Goal: Transaction & Acquisition: Purchase product/service

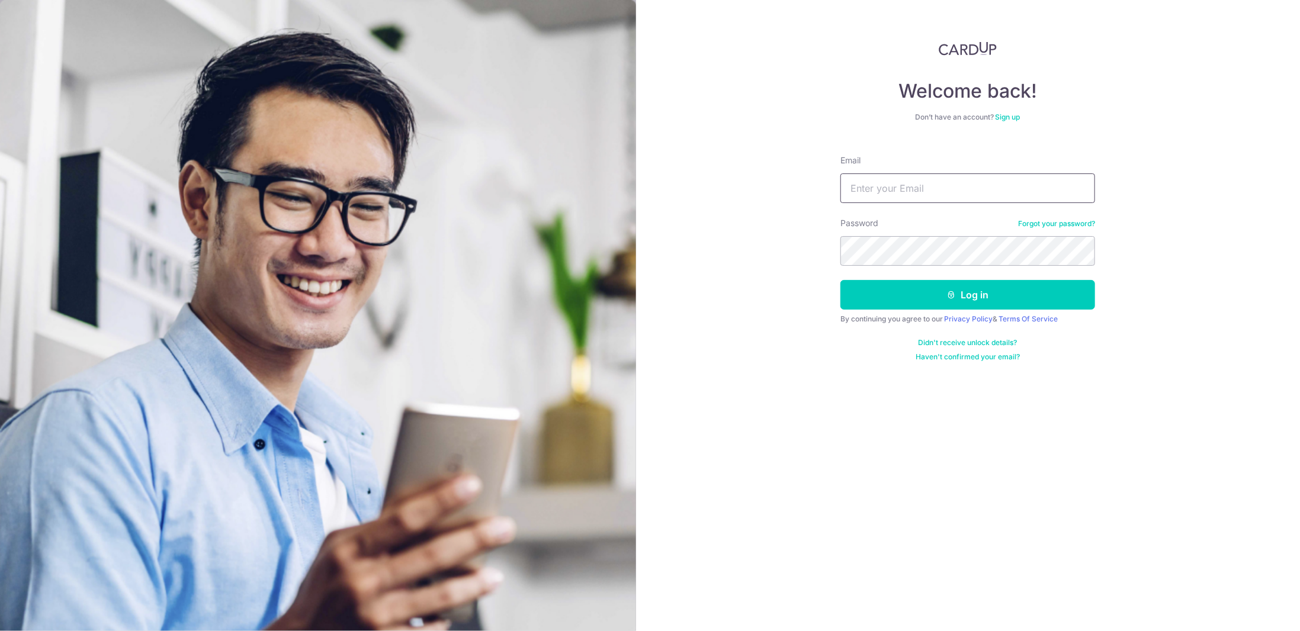
click at [891, 195] on input "Email" at bounding box center [967, 189] width 255 height 30
type input "lyc198@hotmail.com"
click at [840, 280] on button "Log in" at bounding box center [967, 295] width 255 height 30
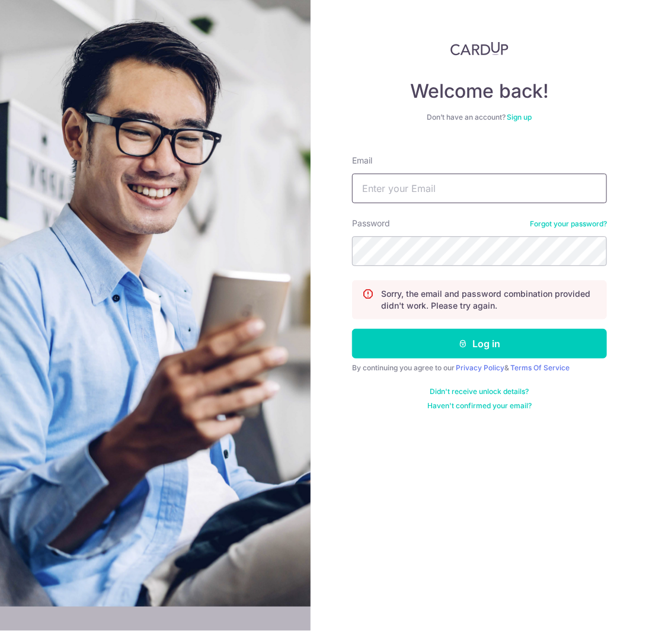
click at [386, 190] on input "Email" at bounding box center [479, 189] width 255 height 30
type input "lyc198@hotmail.com"
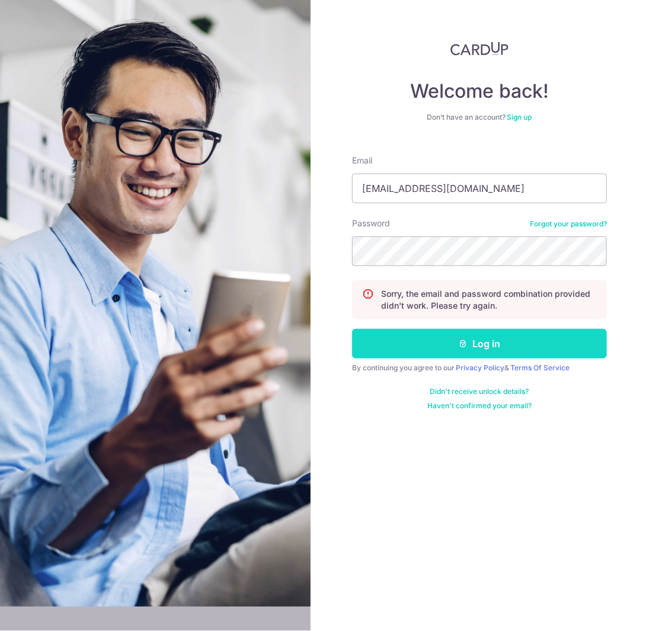
click at [547, 338] on button "Log in" at bounding box center [479, 344] width 255 height 30
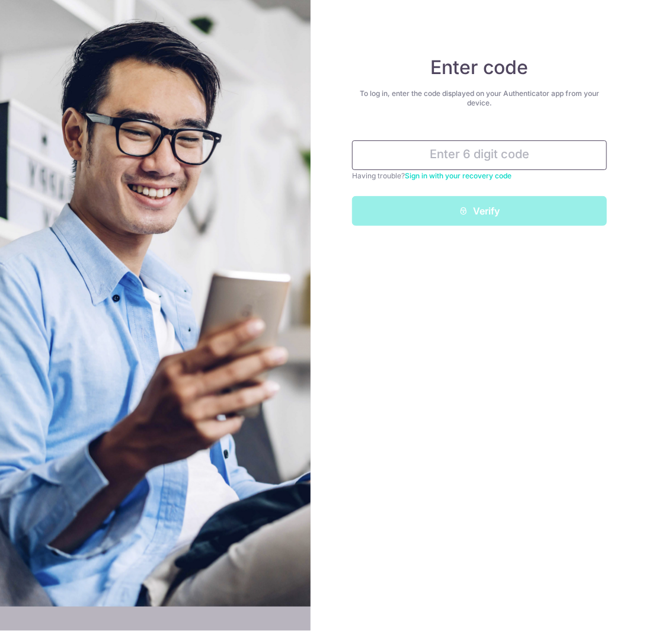
click at [435, 158] on input "text" at bounding box center [479, 155] width 255 height 30
click at [504, 154] on input "text" at bounding box center [479, 155] width 255 height 30
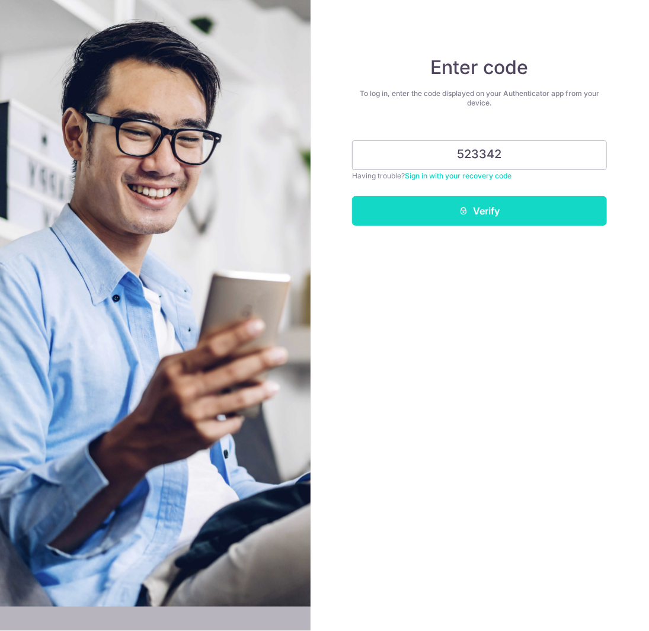
type input "523342"
click at [455, 207] on button "Verify" at bounding box center [479, 211] width 255 height 30
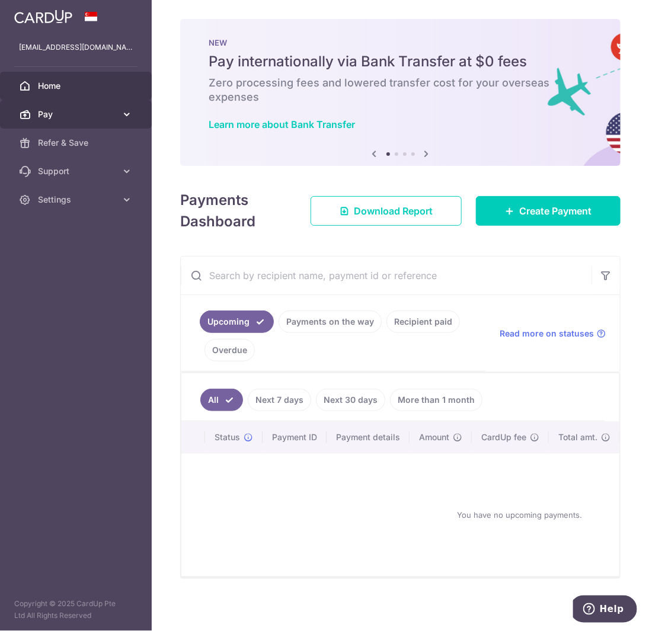
click at [91, 111] on span "Pay" at bounding box center [77, 114] width 78 height 12
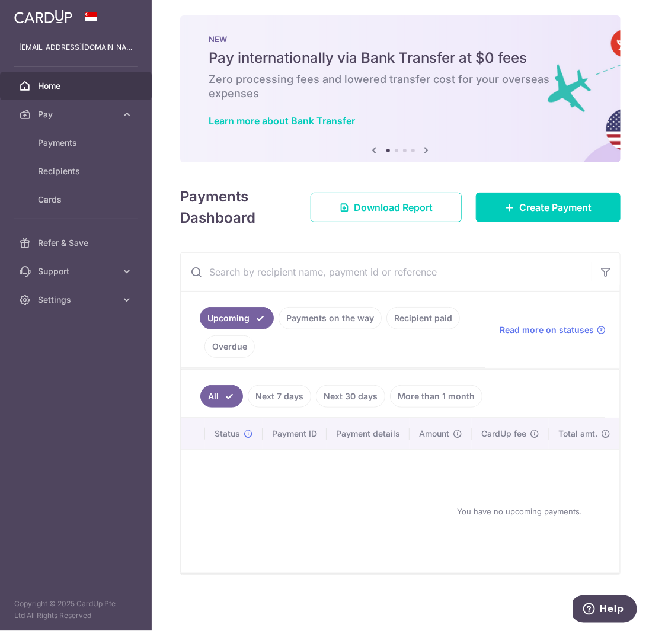
scroll to position [5, 0]
click at [169, 232] on div "× Pause Schedule Pause all future payments in this series Pause just this one p…" at bounding box center [400, 315] width 497 height 631
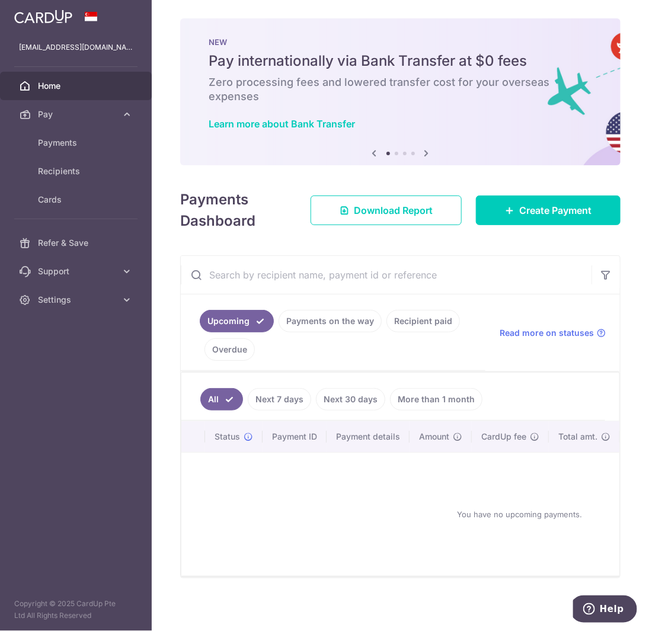
scroll to position [0, 0]
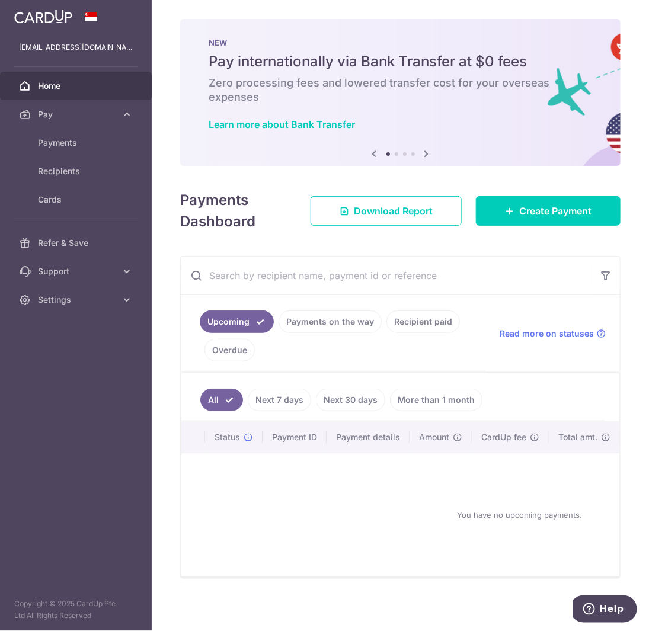
click at [419, 153] on icon at bounding box center [426, 153] width 14 height 15
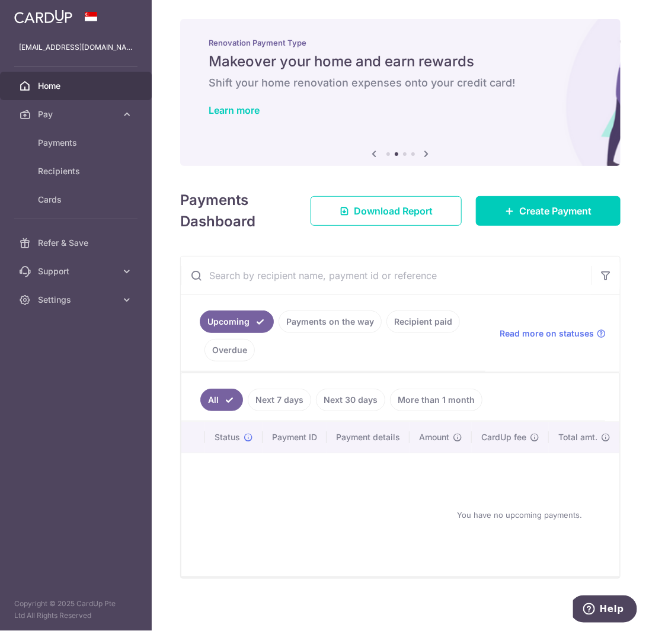
click at [423, 153] on icon at bounding box center [426, 153] width 14 height 15
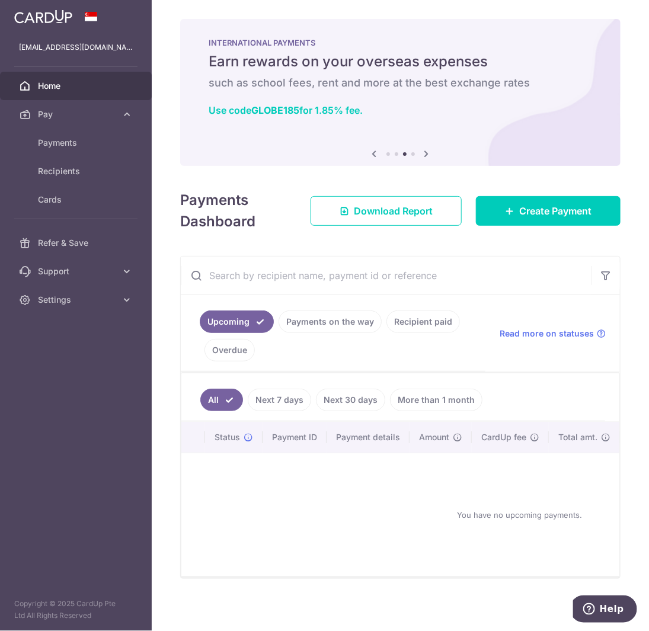
click at [423, 153] on icon at bounding box center [426, 153] width 14 height 15
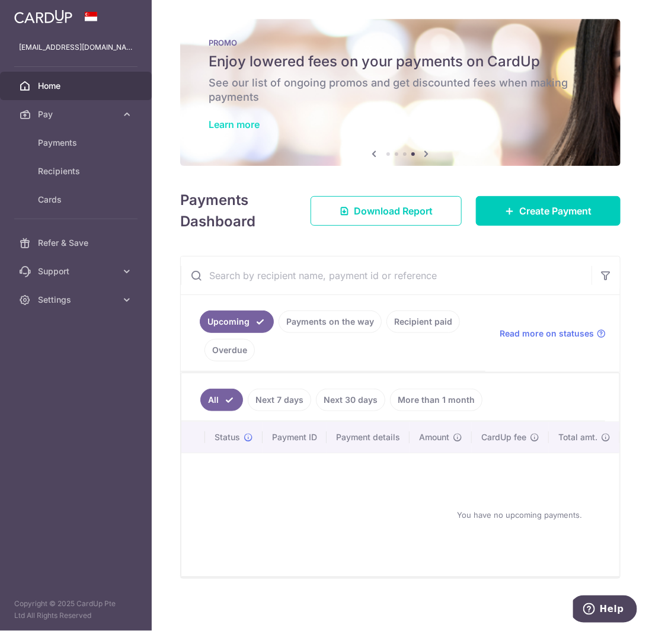
click at [229, 128] on link "Learn more" at bounding box center [233, 124] width 51 height 12
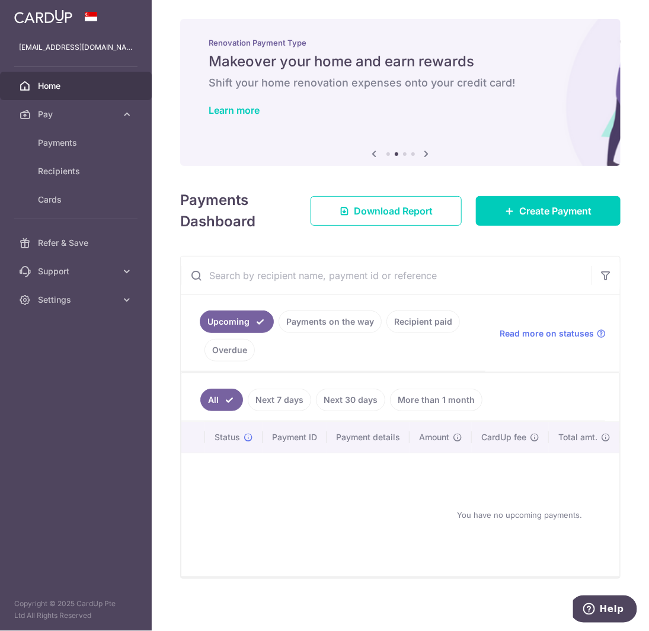
click at [405, 320] on link "Recipient paid" at bounding box center [422, 321] width 73 height 23
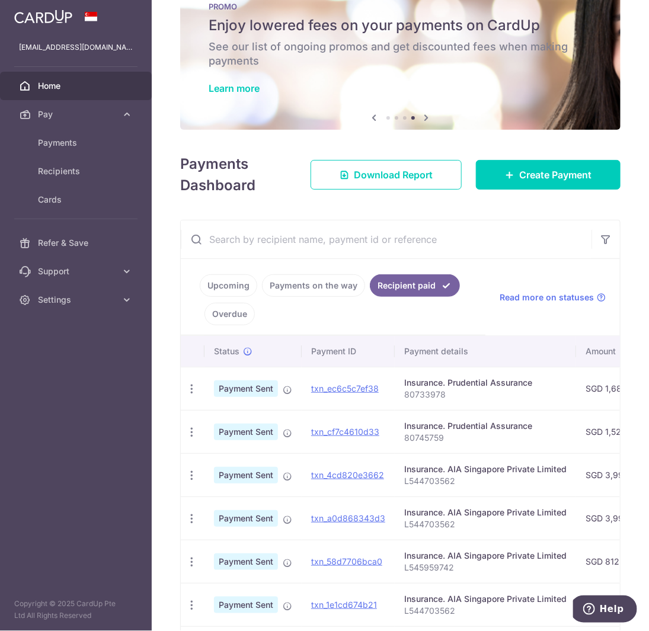
scroll to position [59, 0]
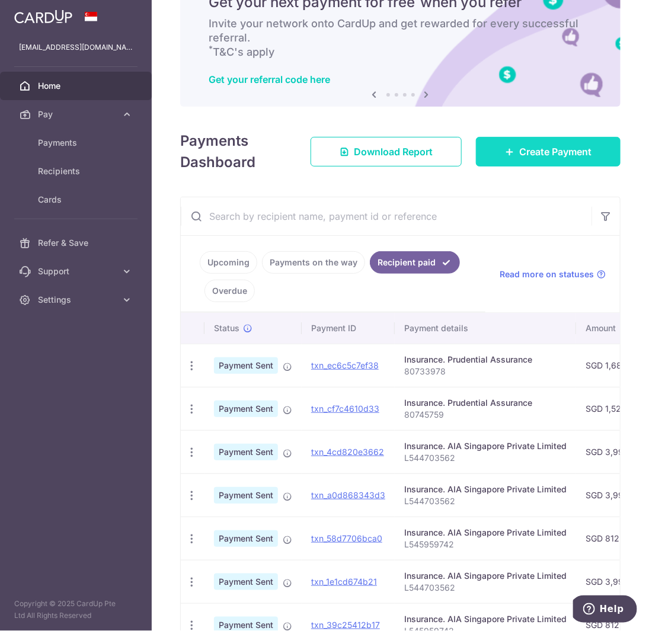
click at [519, 152] on span "Create Payment" at bounding box center [555, 152] width 72 height 14
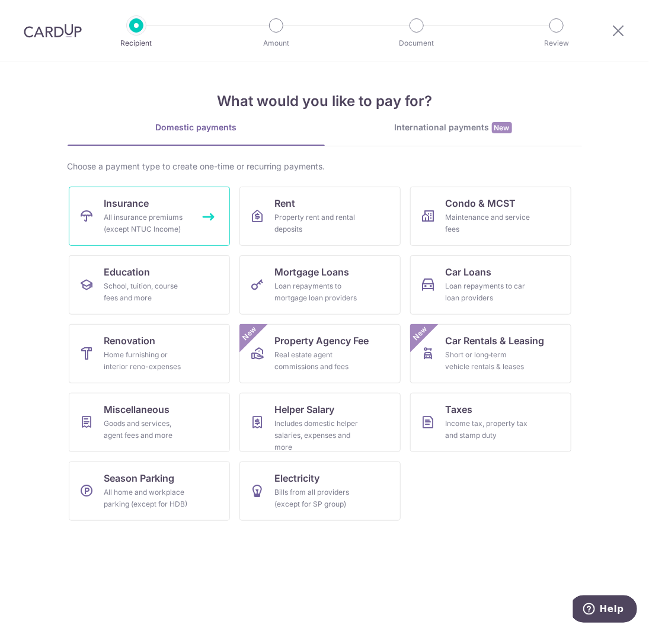
click at [190, 216] on link "Insurance All insurance premiums (except NTUC Income)" at bounding box center [149, 216] width 161 height 59
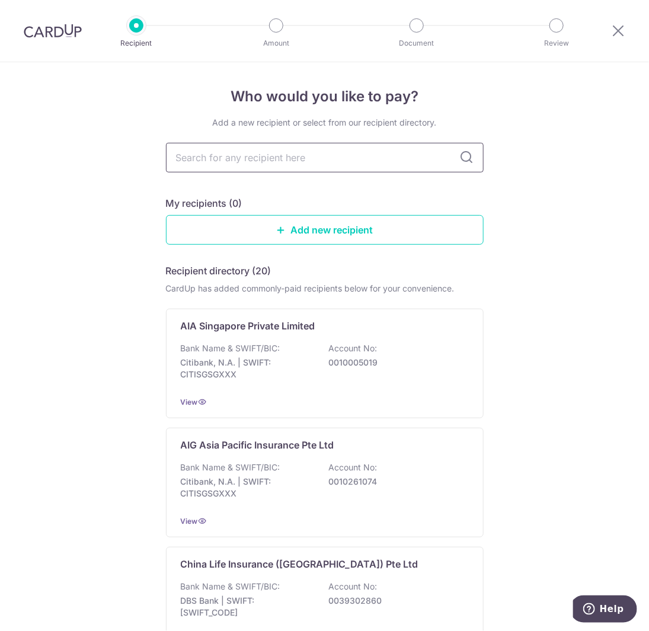
click at [220, 167] on input "text" at bounding box center [324, 158] width 317 height 30
type input "aia"
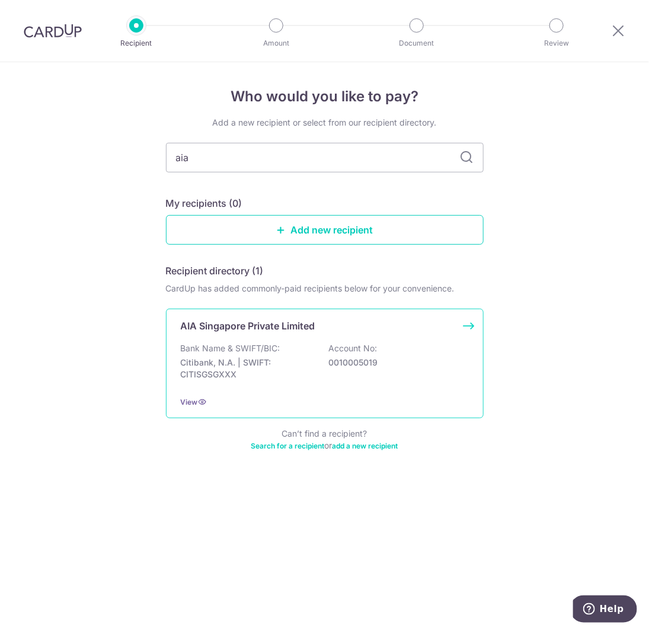
click at [297, 329] on p "AIA Singapore Private Limited" at bounding box center [248, 326] width 134 height 14
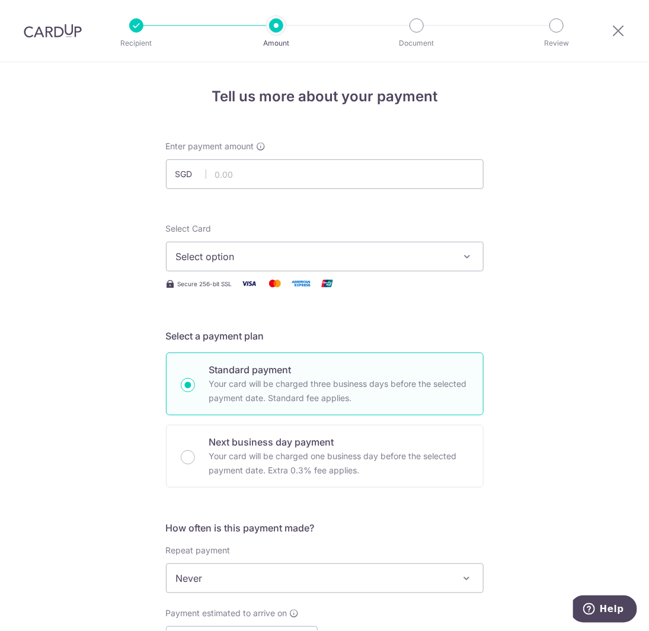
click at [245, 259] on span "Select option" at bounding box center [314, 256] width 276 height 14
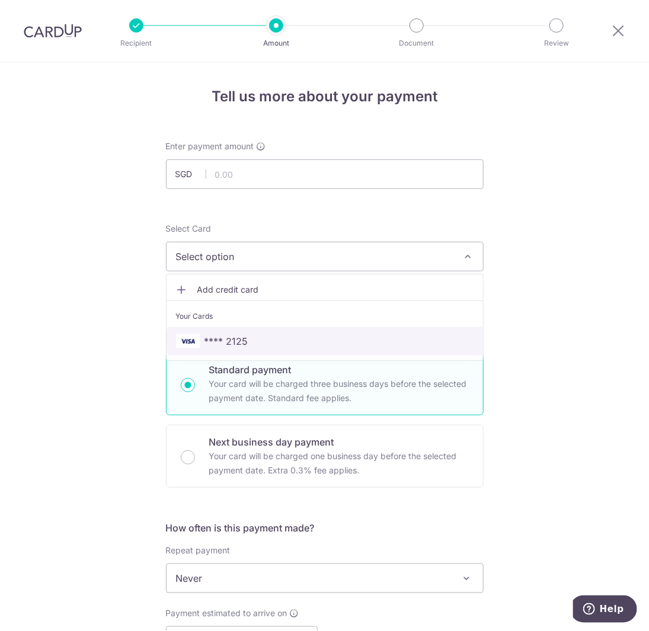
click at [240, 339] on span "**** 2125" at bounding box center [226, 341] width 44 height 14
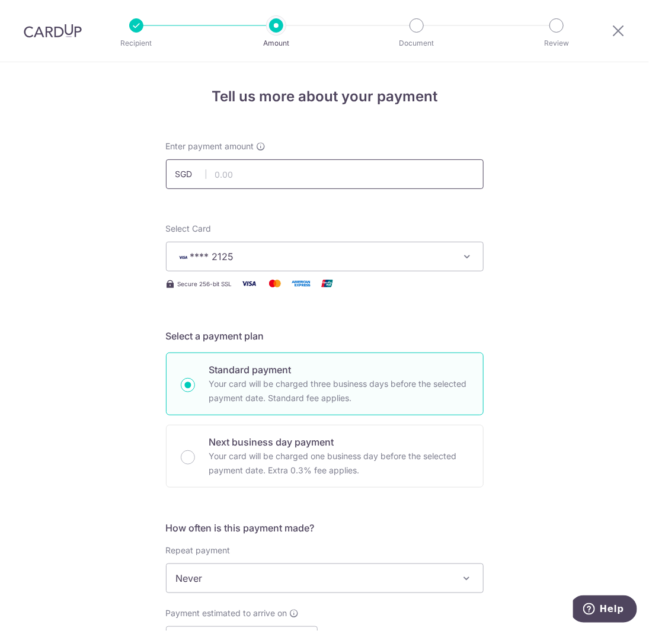
click at [213, 172] on input "text" at bounding box center [324, 174] width 317 height 30
type input "3,993.75"
click at [119, 229] on div "Tell us more about your payment Enter payment amount SGD 3,993.75 3993.75 Selec…" at bounding box center [324, 597] width 649 height 1071
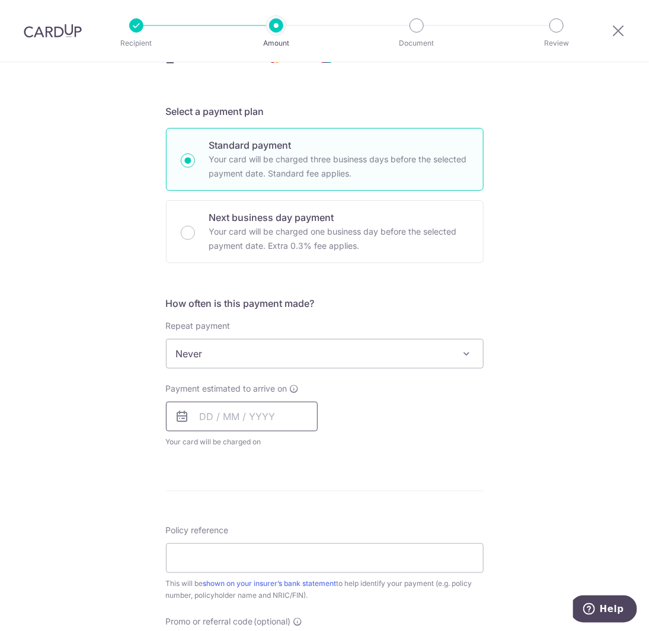
scroll to position [296, 0]
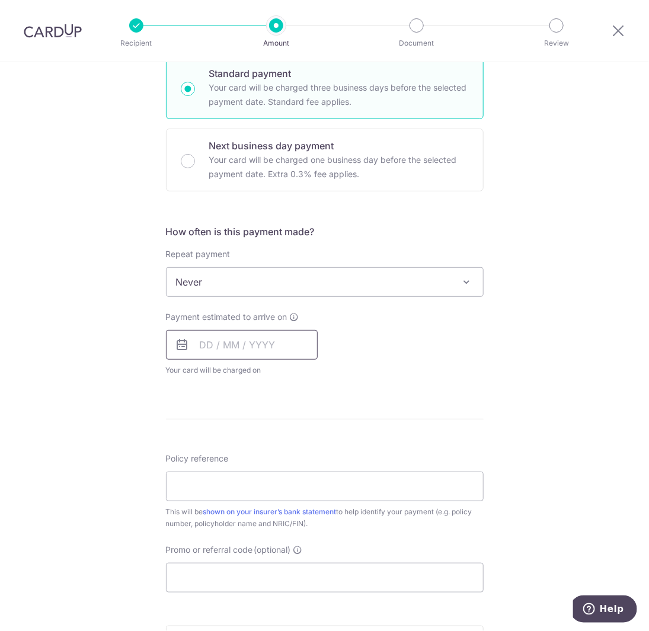
click at [263, 345] on input "text" at bounding box center [242, 345] width 152 height 30
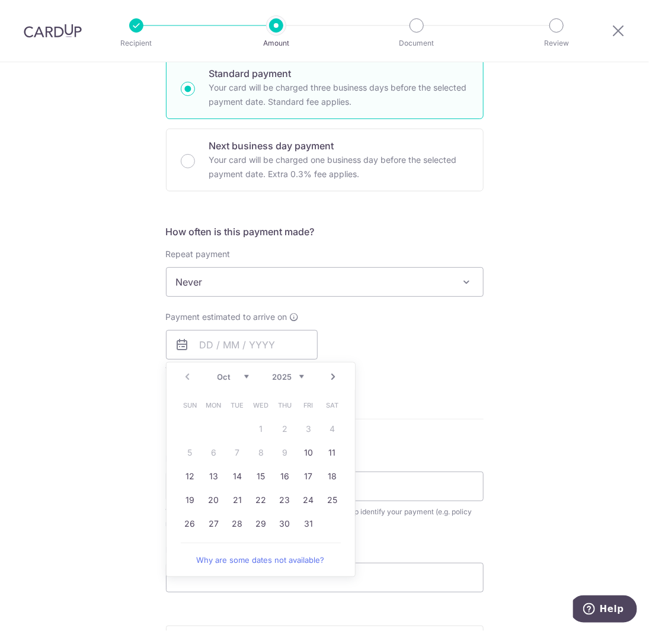
click at [182, 431] on table "Sun Mon Tue Wed Thu Fri Sat 1 2 3 4 5 6 7 8 9 10 11 12 13 14 15 16 17 18 19 20 …" at bounding box center [261, 464] width 166 height 142
click at [252, 475] on link "15" at bounding box center [261, 476] width 19 height 19
type input "15/10/2025"
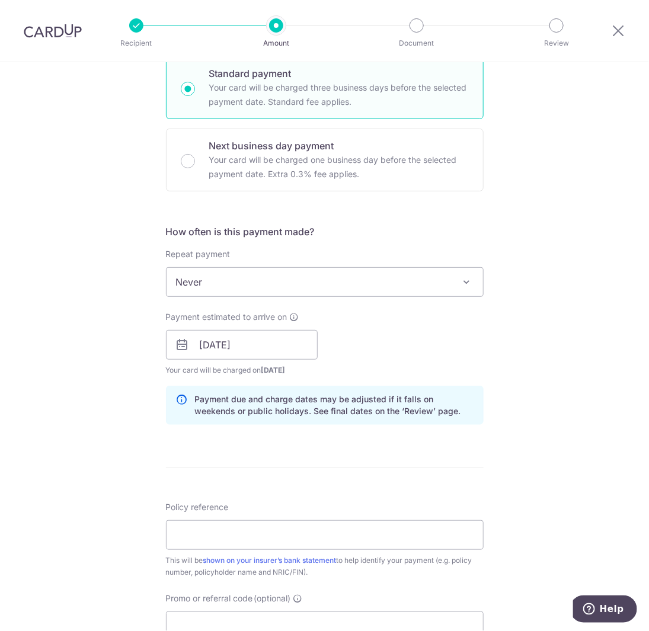
click at [250, 475] on form "Enter payment amount SGD 3,993.75 3993.75 Select Card **** 2125 Add credit card…" at bounding box center [324, 337] width 317 height 986
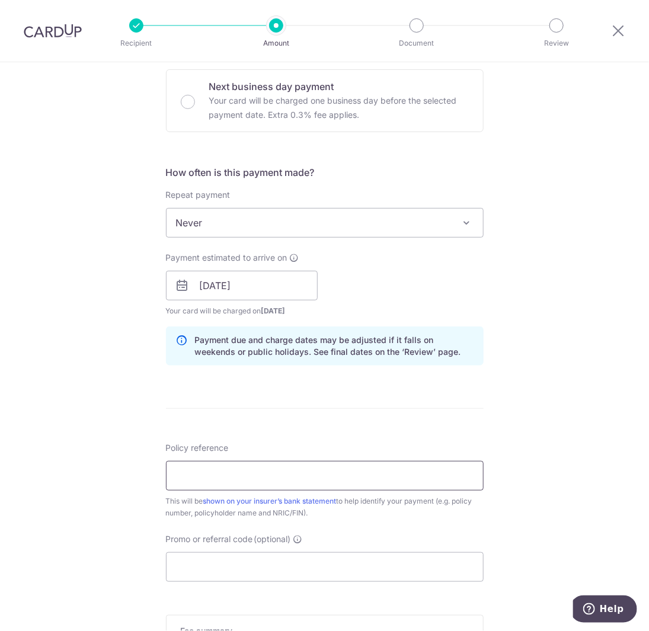
click at [250, 475] on input "Policy reference" at bounding box center [324, 476] width 317 height 30
type input "L544703562"
click at [118, 486] on div "Tell us more about your payment Enter payment amount SGD 3,993.75 3993.75 Selec…" at bounding box center [324, 267] width 649 height 1120
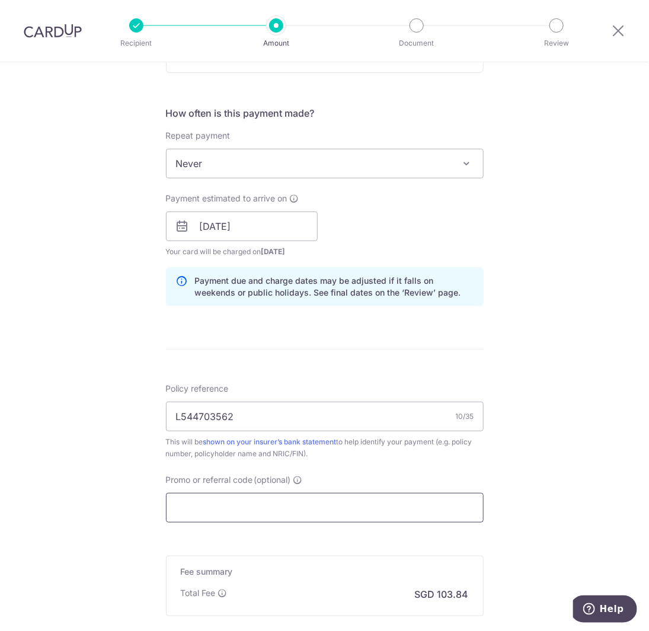
click at [198, 501] on input "Promo or referral code (optional)" at bounding box center [324, 508] width 317 height 30
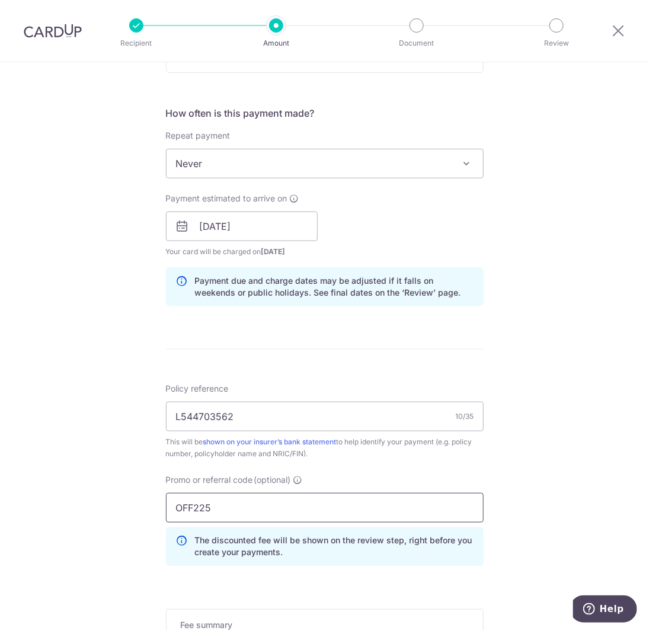
type input "OFF225"
click at [144, 507] on div "Tell us more about your payment Enter payment amount SGD 3,993.75 3993.75 Selec…" at bounding box center [324, 234] width 649 height 1173
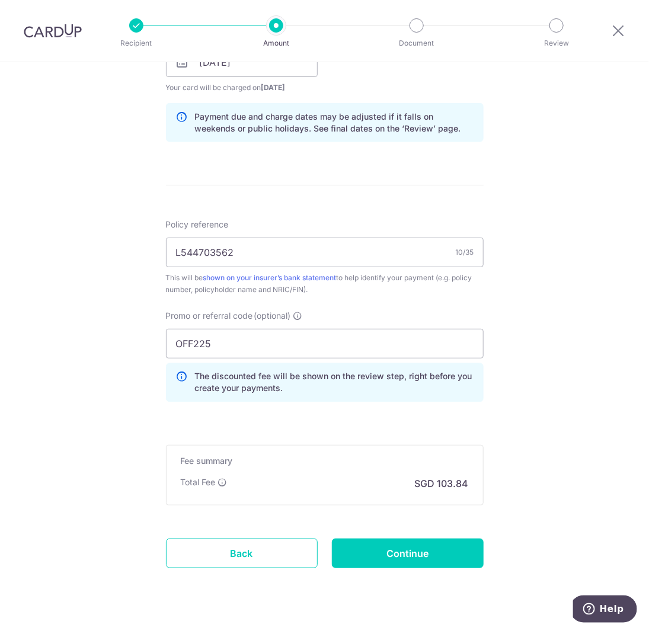
scroll to position [592, 0]
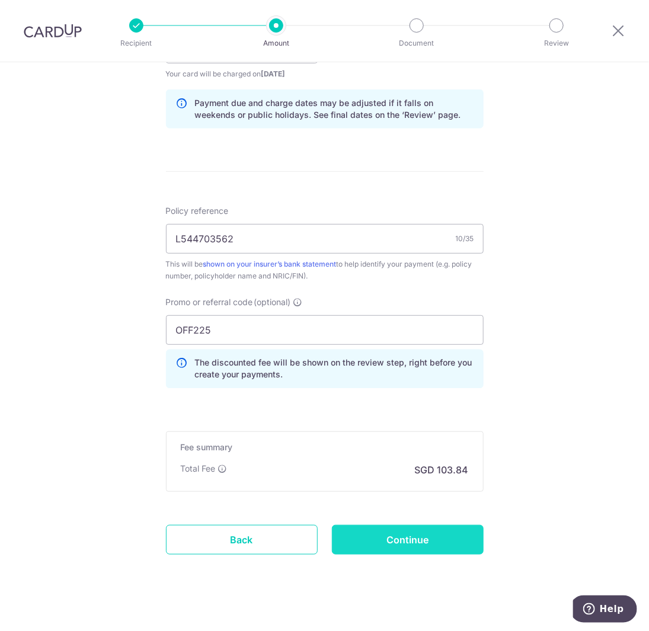
click at [386, 532] on input "Continue" at bounding box center [408, 540] width 152 height 30
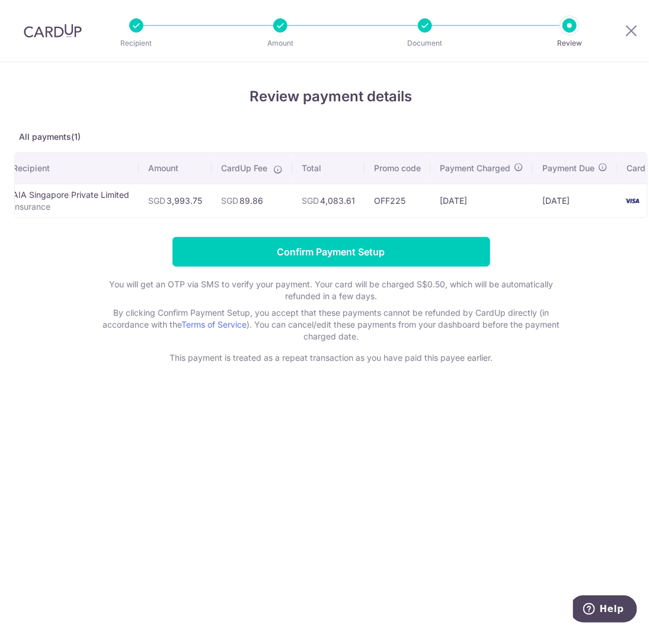
scroll to position [0, 23]
click at [339, 470] on div "Review payment details All payments(1) Recipient Amount CardUp Fee Total Promo …" at bounding box center [331, 346] width 662 height 569
drag, startPoint x: 630, startPoint y: 33, endPoint x: 360, endPoint y: 68, distance: 272.3
click at [630, 33] on icon at bounding box center [631, 30] width 14 height 15
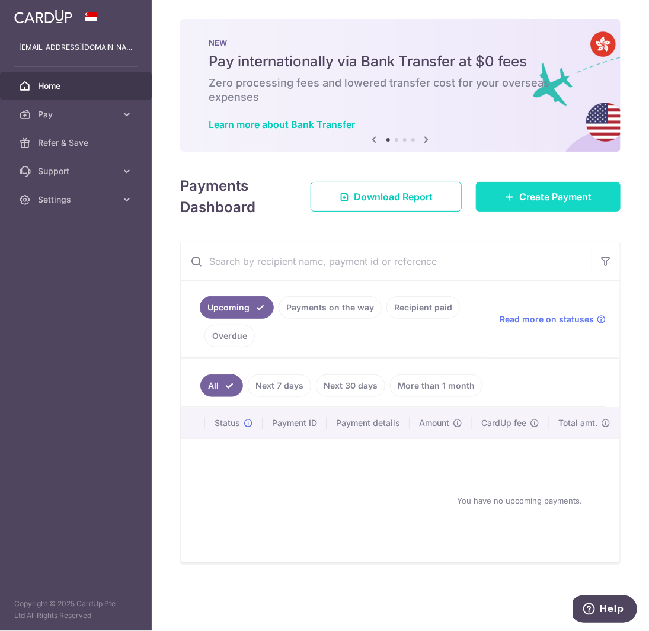
click at [542, 202] on span "Create Payment" at bounding box center [555, 197] width 72 height 14
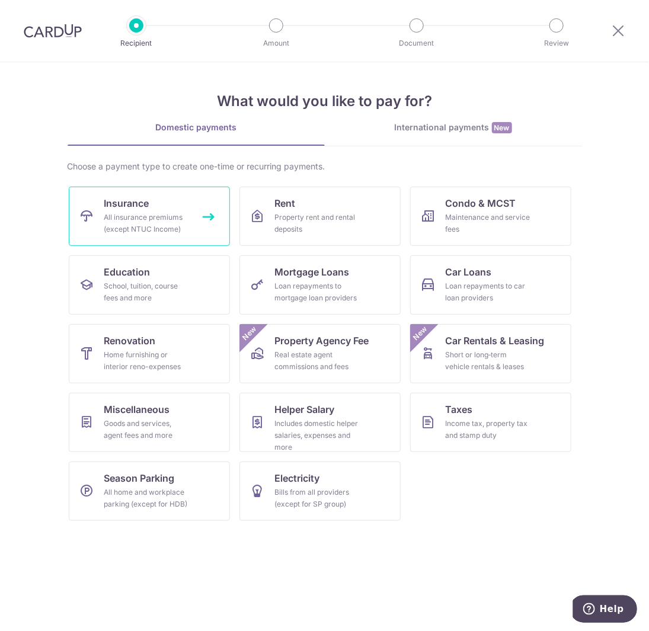
click at [182, 220] on div "All insurance premiums (except NTUC Income)" at bounding box center [146, 223] width 85 height 24
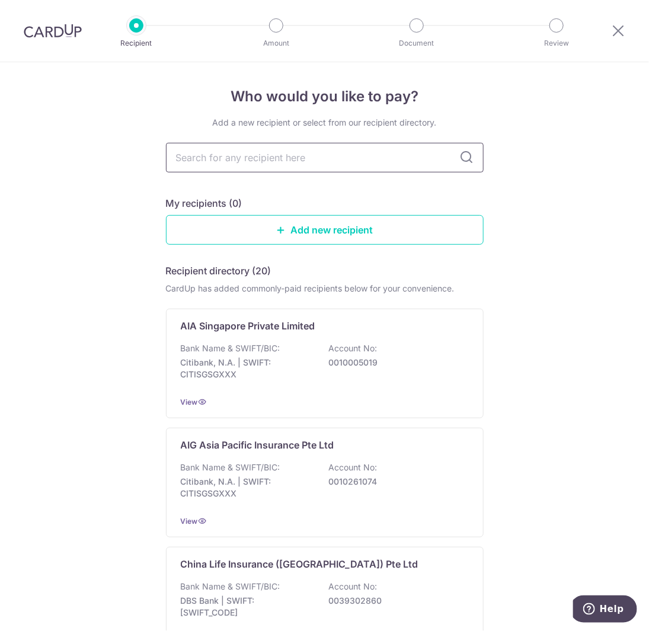
click at [252, 155] on input "text" at bounding box center [324, 158] width 317 height 30
type input "aia"
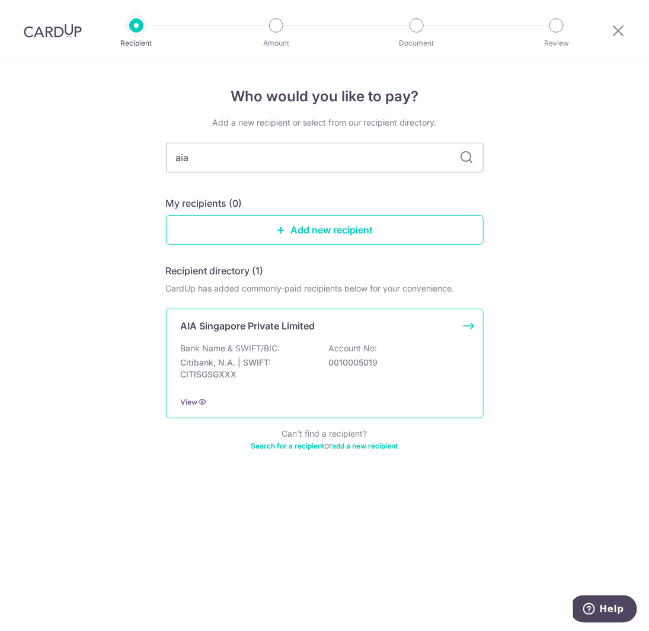
click at [287, 329] on p "AIA Singapore Private Limited" at bounding box center [248, 326] width 134 height 14
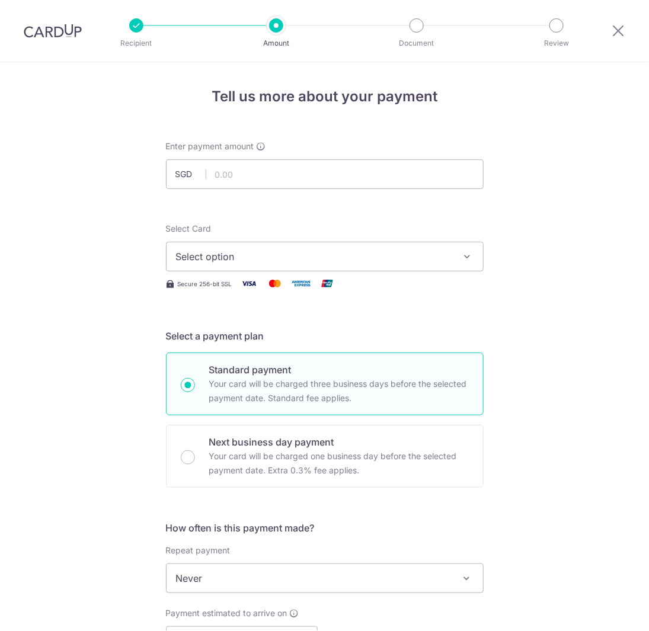
click at [280, 258] on span "Select option" at bounding box center [314, 256] width 276 height 14
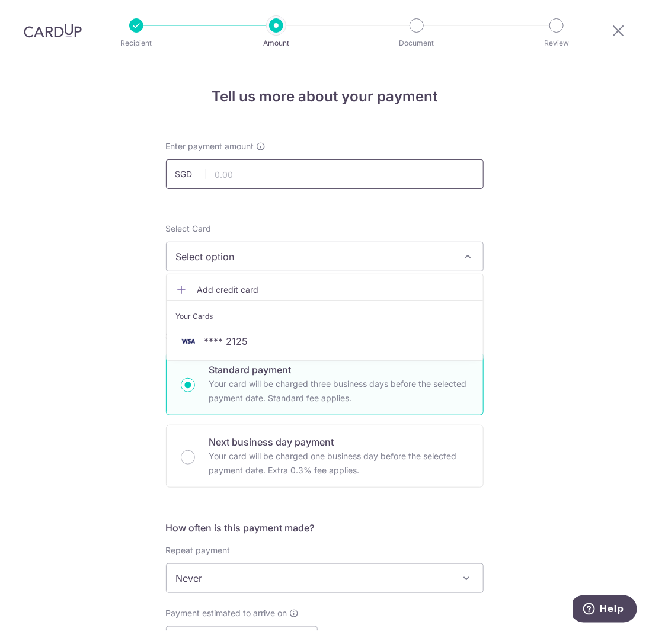
click at [251, 181] on input "text" at bounding box center [324, 174] width 317 height 30
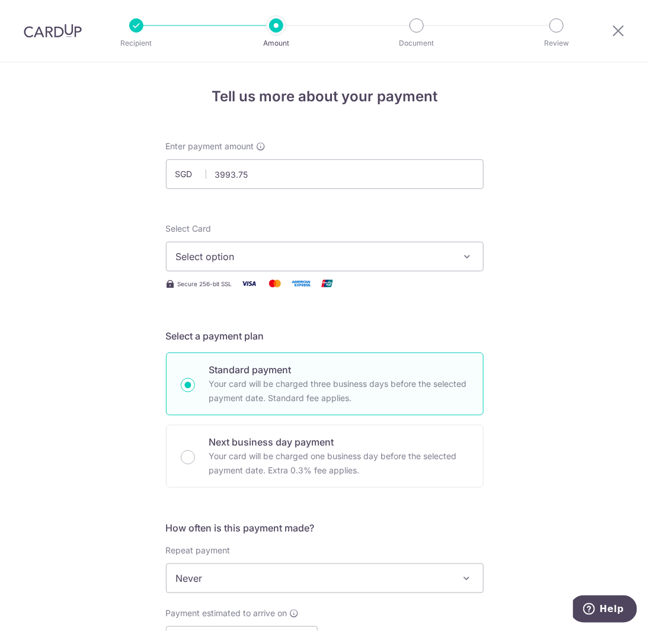
type input "3,993.75"
click at [231, 254] on span "Select option" at bounding box center [314, 256] width 276 height 14
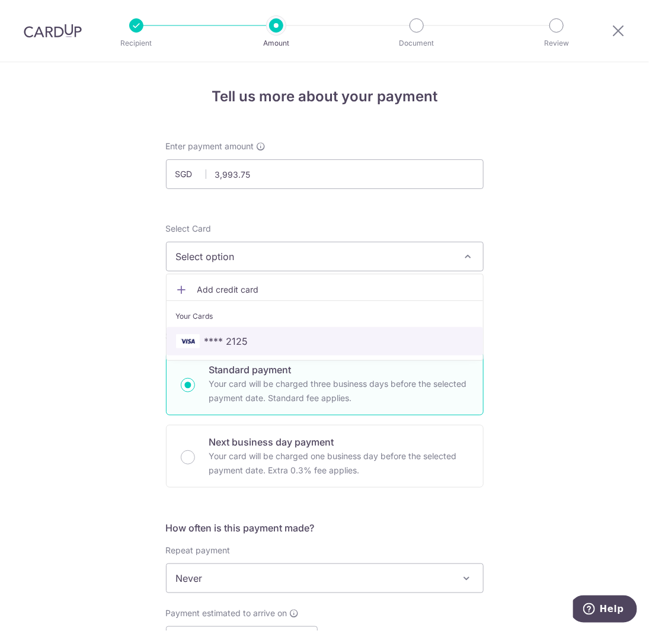
click at [234, 335] on span "**** 2125" at bounding box center [226, 341] width 44 height 14
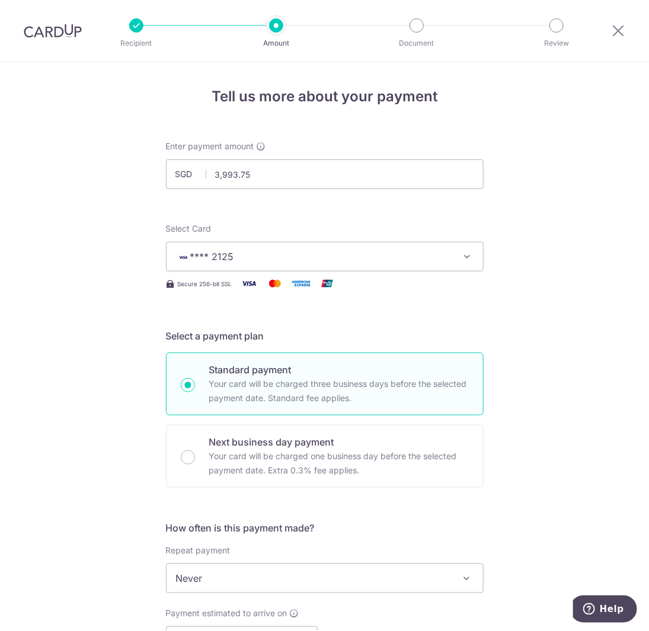
click at [99, 319] on div "Tell us more about your payment Enter payment amount SGD 3,993.75 3993.75 Selec…" at bounding box center [324, 597] width 649 height 1071
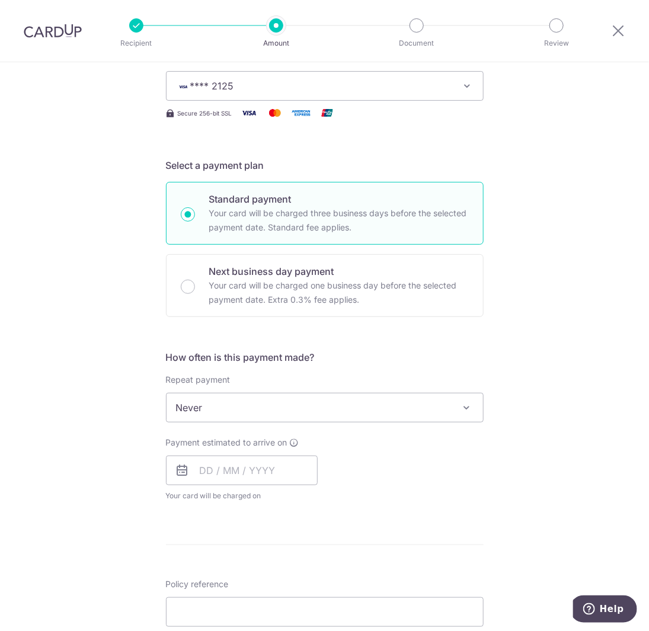
scroll to position [178, 0]
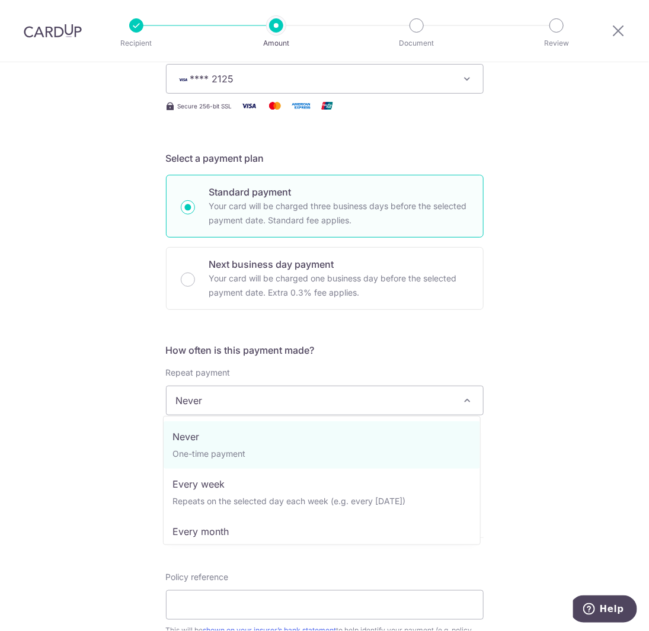
click at [195, 402] on span "Never" at bounding box center [324, 400] width 316 height 28
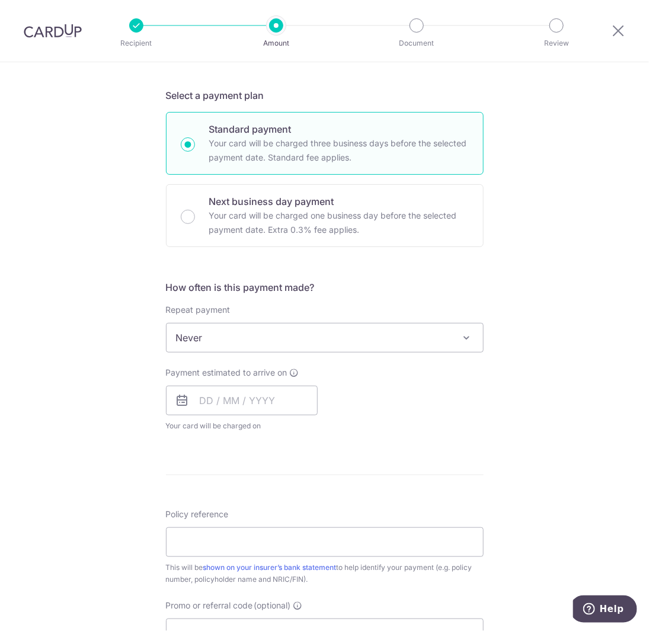
scroll to position [296, 0]
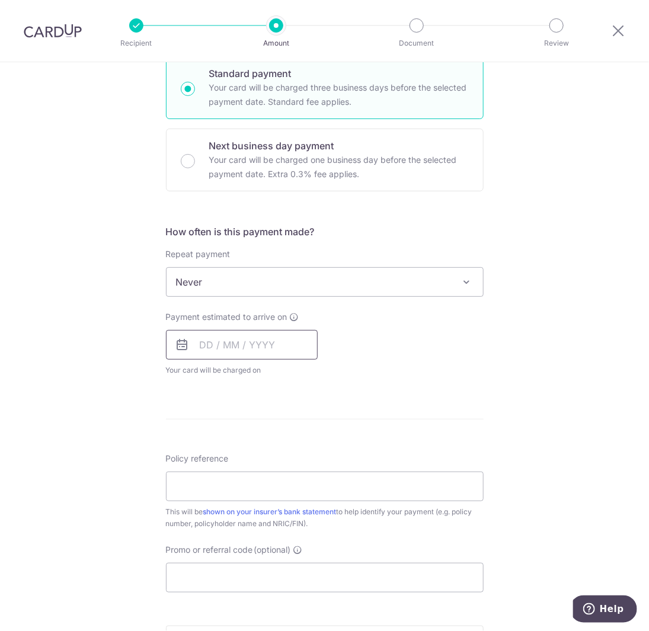
click at [223, 342] on input "text" at bounding box center [242, 345] width 152 height 30
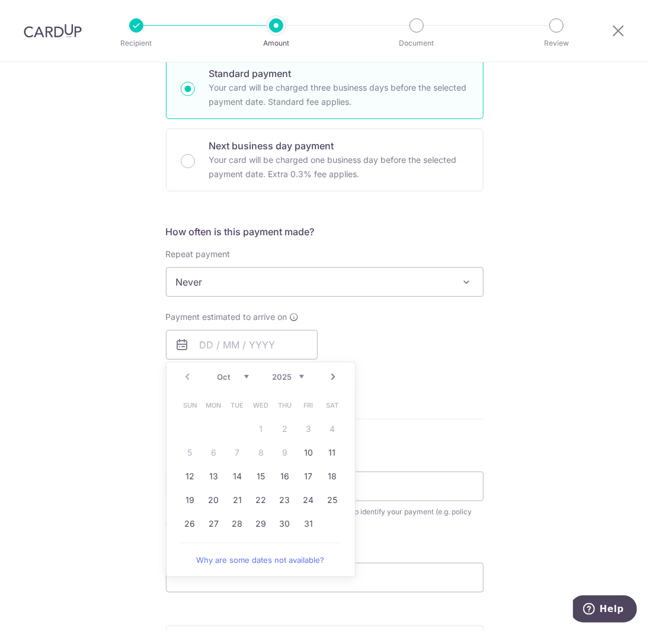
click at [336, 538] on div "Prev Next Oct Nov Dec 2025 2026 2027 2028 2029 2030 2031 2032 2033 2034 2035 Su…" at bounding box center [261, 469] width 190 height 215
click at [302, 475] on link "17" at bounding box center [308, 476] width 19 height 19
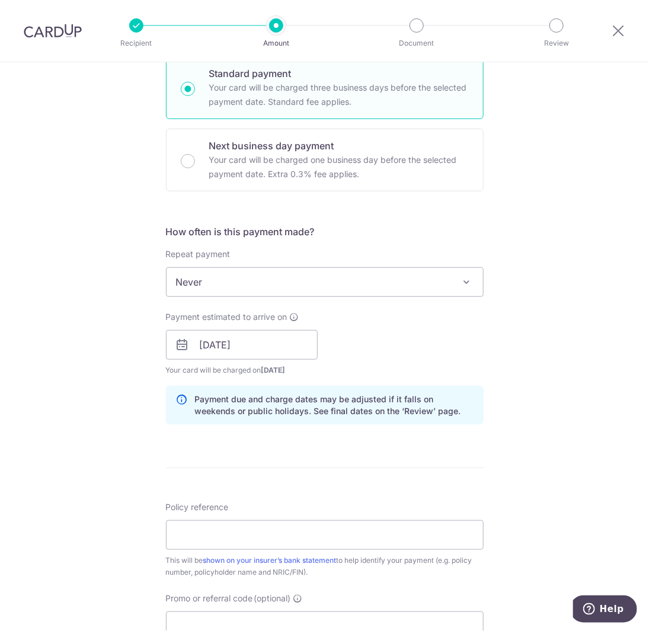
click at [383, 455] on form "Enter payment amount SGD 3,993.75 3993.75 Select Card **** 2125 Add credit card…" at bounding box center [324, 337] width 317 height 986
click at [253, 341] on input "17/10/2025" at bounding box center [242, 345] width 152 height 30
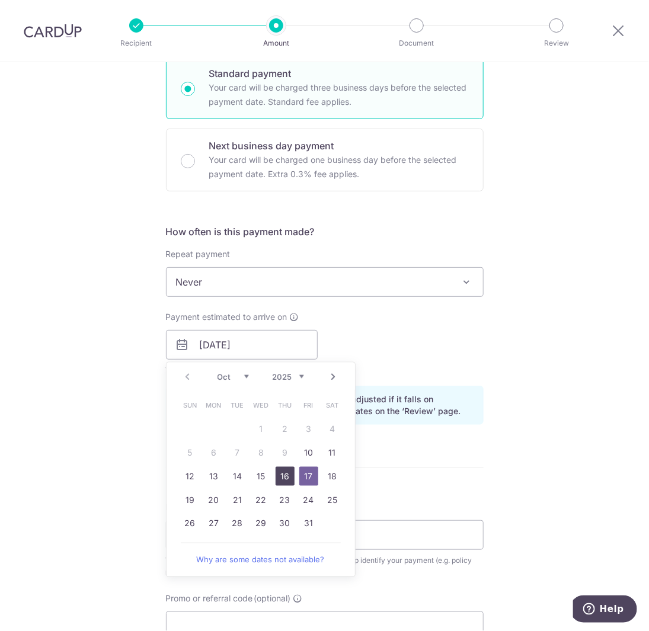
click at [285, 481] on link "16" at bounding box center [284, 476] width 19 height 19
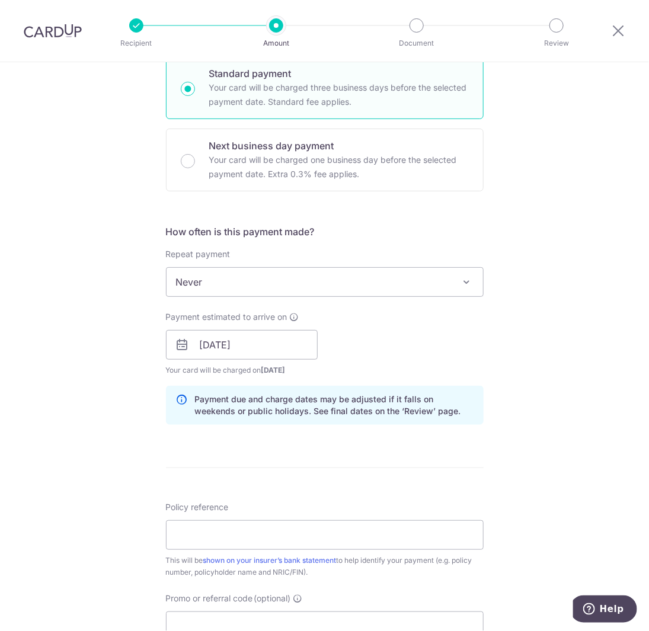
click at [355, 448] on form "Enter payment amount SGD 3,993.75 3993.75 Select Card **** 2125 Add credit card…" at bounding box center [324, 337] width 317 height 986
click at [242, 346] on input "[DATE]" at bounding box center [242, 345] width 152 height 30
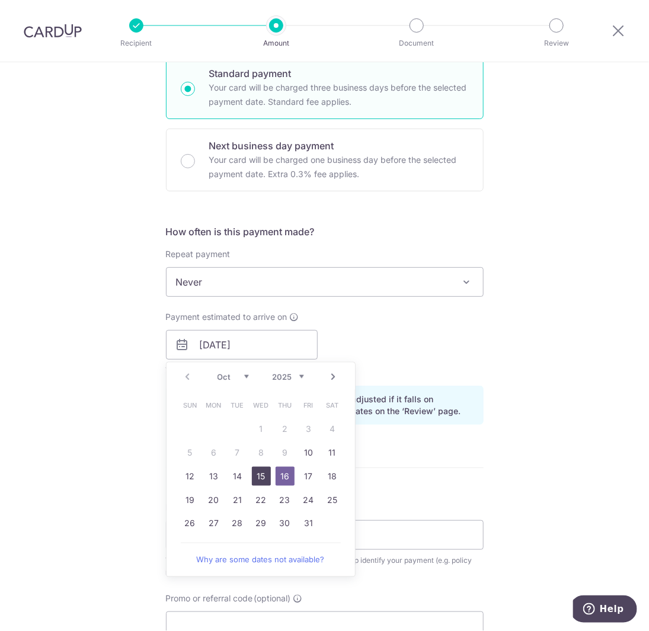
click at [256, 480] on link "15" at bounding box center [261, 476] width 19 height 19
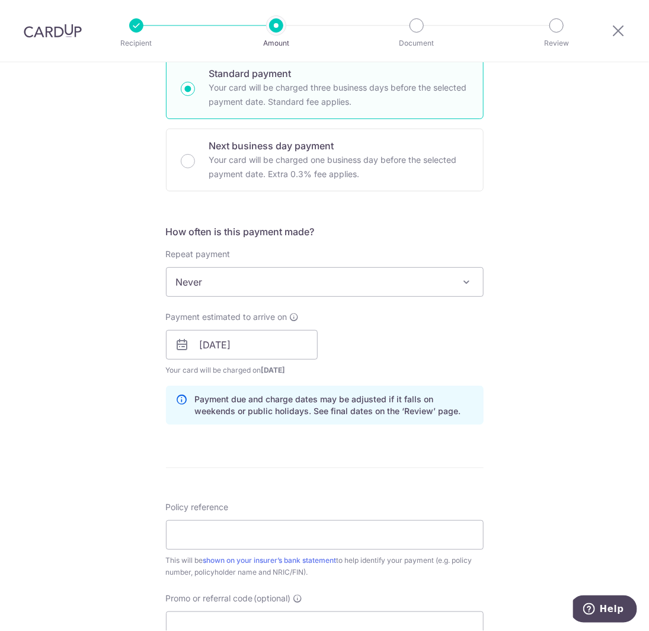
click at [369, 454] on form "Enter payment amount SGD 3,993.75 3993.75 Select Card **** 2125 Add credit card…" at bounding box center [324, 337] width 317 height 986
click at [252, 351] on input "15/10/2025" at bounding box center [242, 345] width 152 height 30
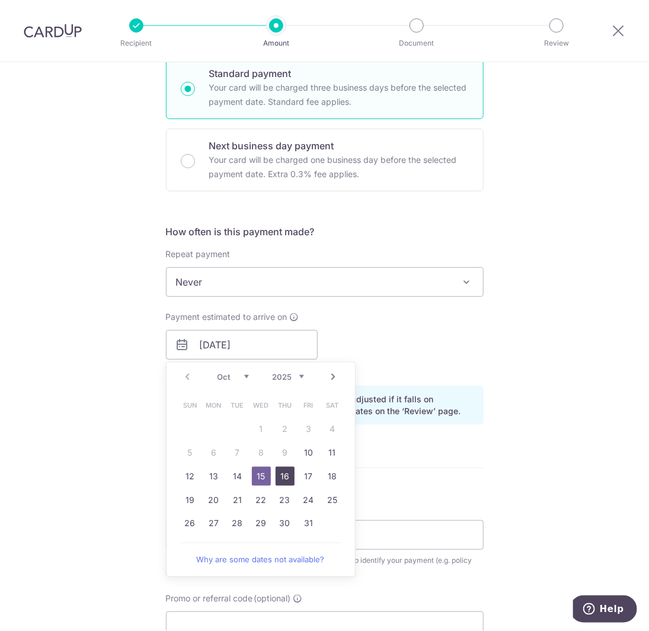
click at [285, 479] on link "16" at bounding box center [284, 476] width 19 height 19
type input "16/10/2025"
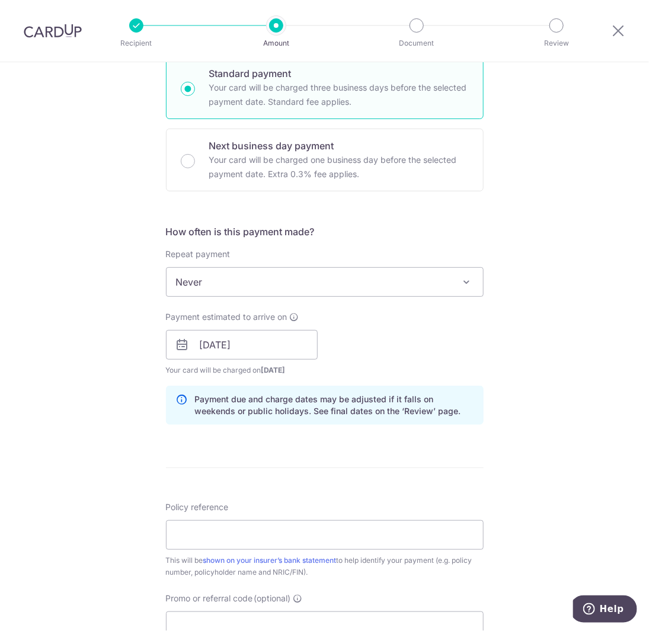
click at [338, 448] on form "Enter payment amount SGD 3,993.75 3993.75 Select Card **** 2125 Add credit card…" at bounding box center [324, 337] width 317 height 986
click at [254, 524] on input "Policy reference" at bounding box center [324, 535] width 317 height 30
type input "L544703562"
click at [88, 408] on div "Tell us more about your payment Enter payment amount SGD 3,993.75 3993.75 Selec…" at bounding box center [324, 326] width 649 height 1120
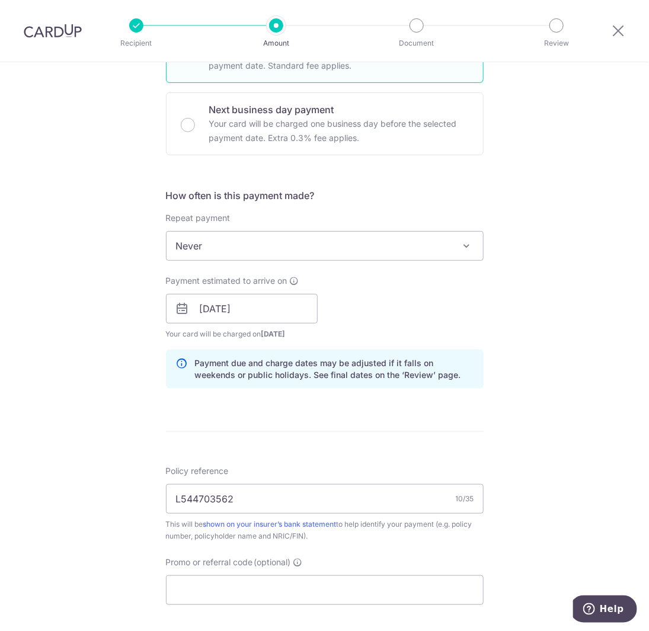
scroll to position [415, 0]
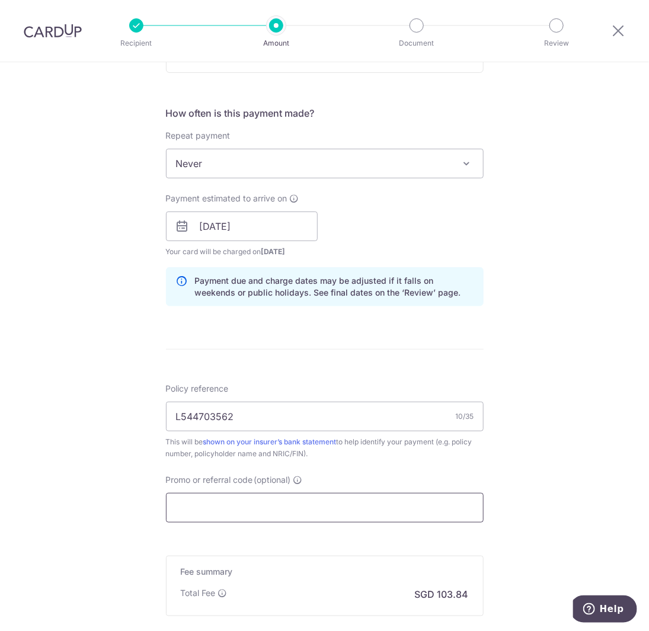
click at [255, 502] on input "Promo or referral code (optional)" at bounding box center [324, 508] width 317 height 30
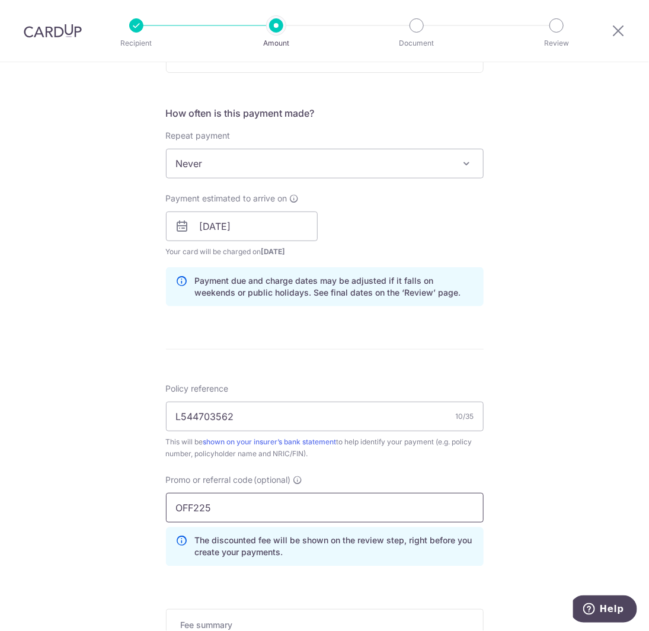
type input "OFF225"
click at [118, 510] on div "Tell us more about your payment Enter payment amount SGD 3,993.75 3993.75 Selec…" at bounding box center [324, 234] width 649 height 1173
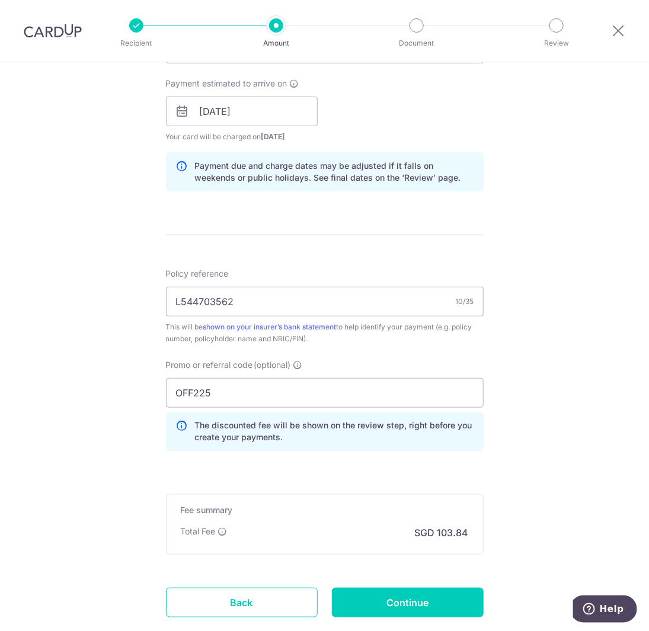
scroll to position [533, 0]
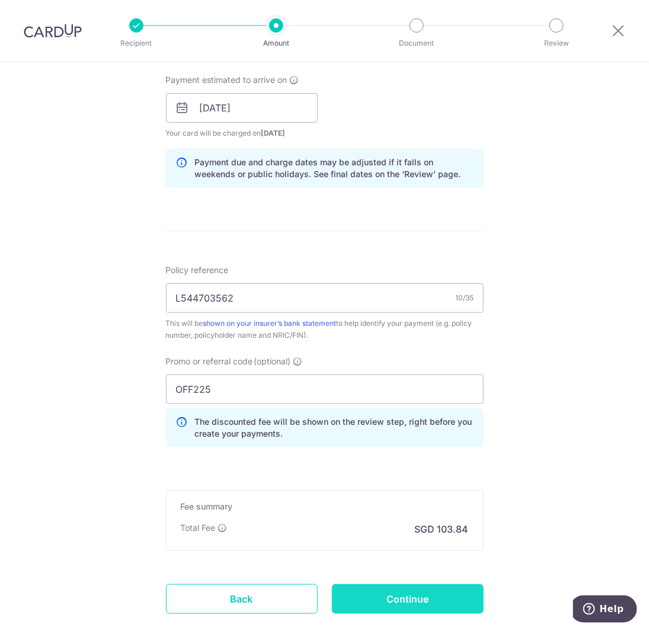
click at [404, 595] on input "Continue" at bounding box center [408, 599] width 152 height 30
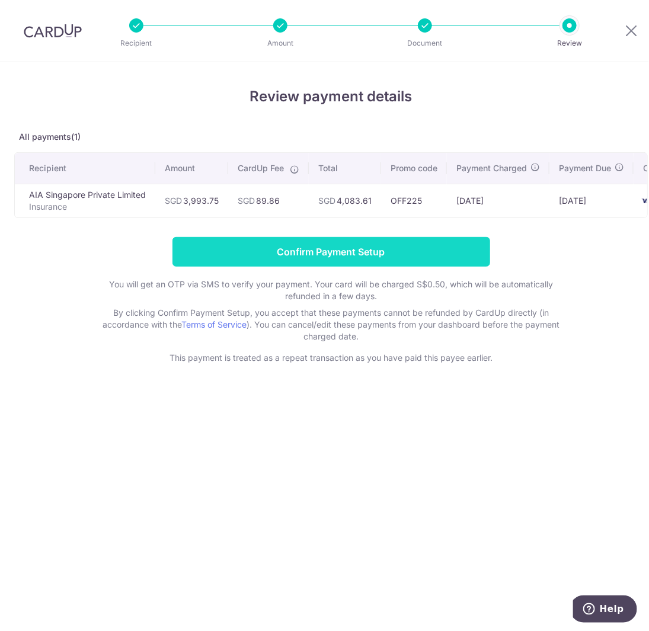
click at [334, 261] on input "Confirm Payment Setup" at bounding box center [330, 252] width 317 height 30
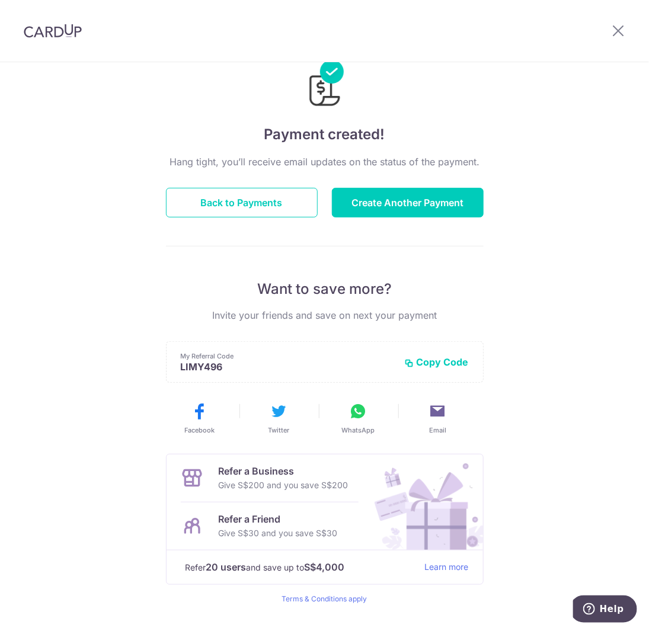
scroll to position [62, 0]
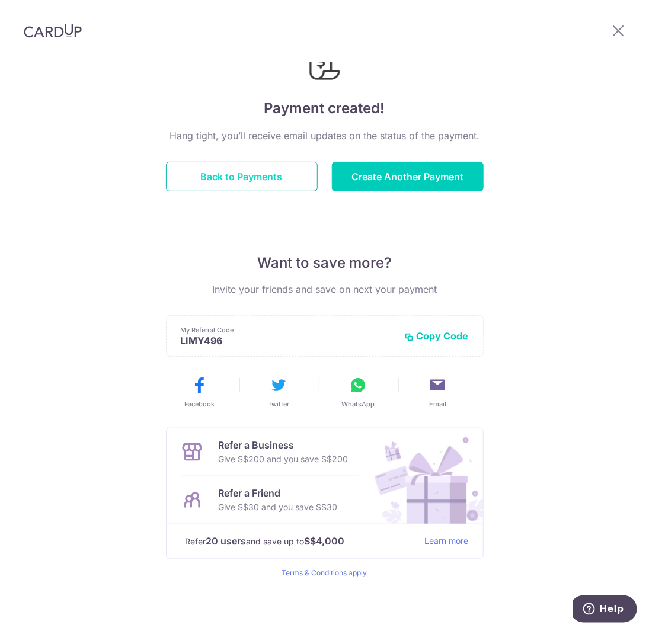
click at [228, 175] on button "Back to Payments" at bounding box center [242, 177] width 152 height 30
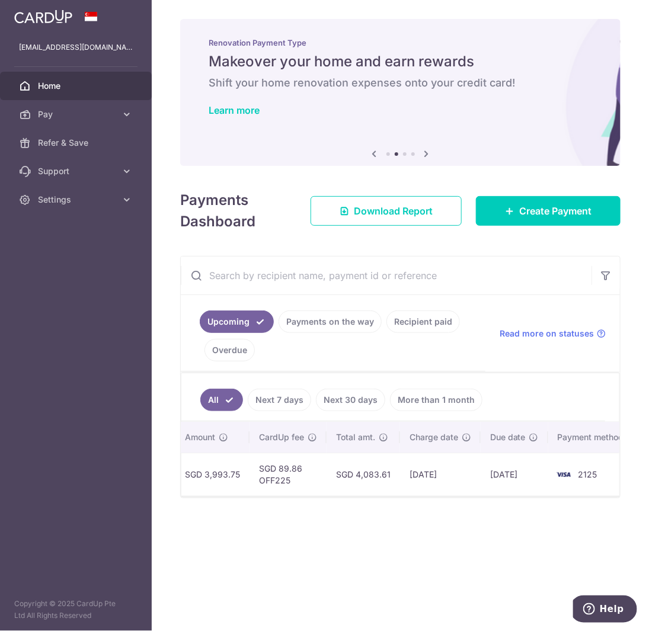
scroll to position [0, 434]
click at [409, 313] on link "Recipient paid" at bounding box center [422, 321] width 73 height 23
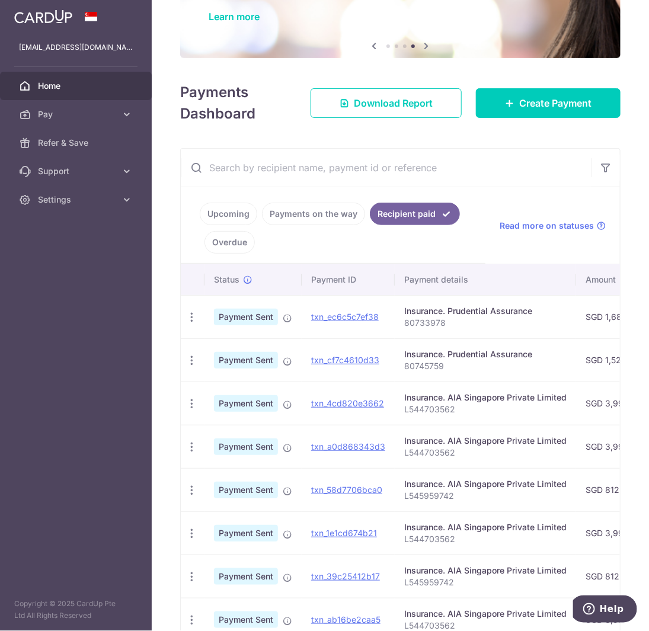
scroll to position [0, 0]
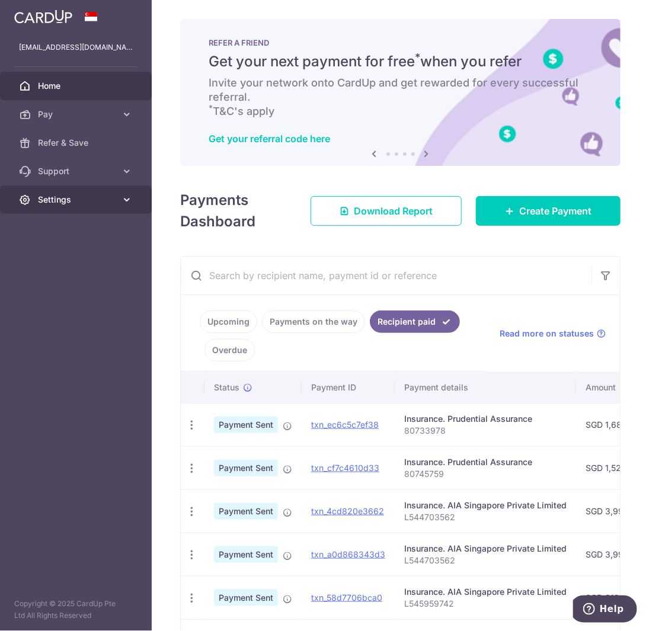
click at [92, 206] on link "Settings" at bounding box center [76, 199] width 152 height 28
click at [165, 320] on div "× Pause Schedule Pause all future payments in this series Pause just this one p…" at bounding box center [400, 315] width 497 height 631
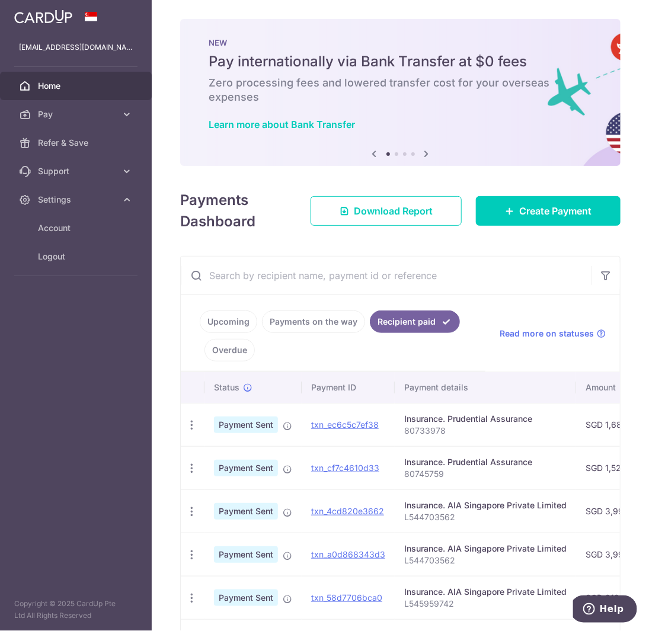
click at [223, 319] on link "Upcoming" at bounding box center [228, 321] width 57 height 23
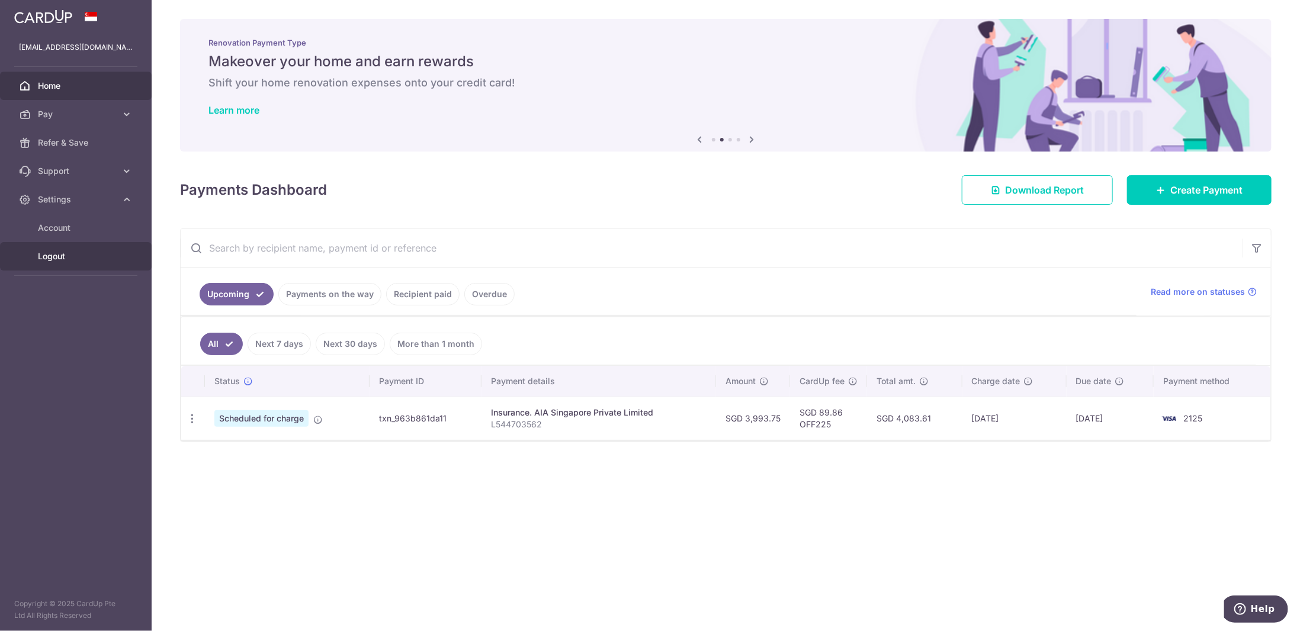
click at [62, 258] on span "Logout" at bounding box center [77, 257] width 78 height 12
